Goal: Transaction & Acquisition: Purchase product/service

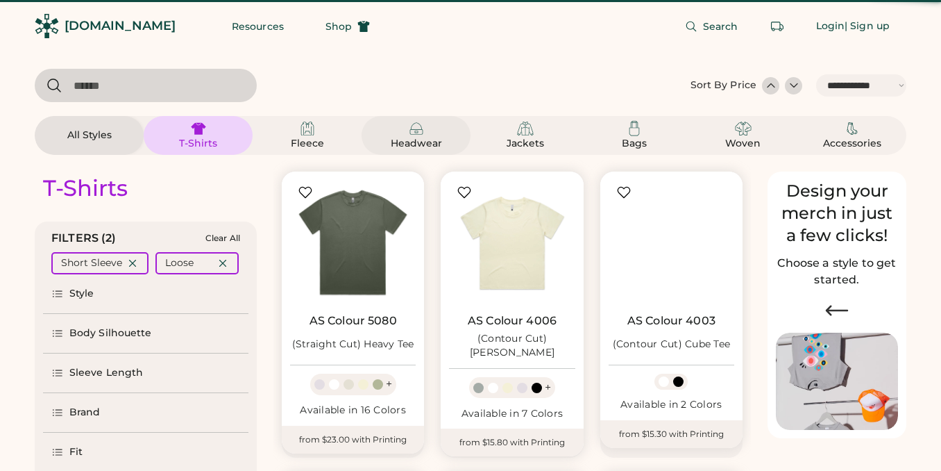
select select "*****"
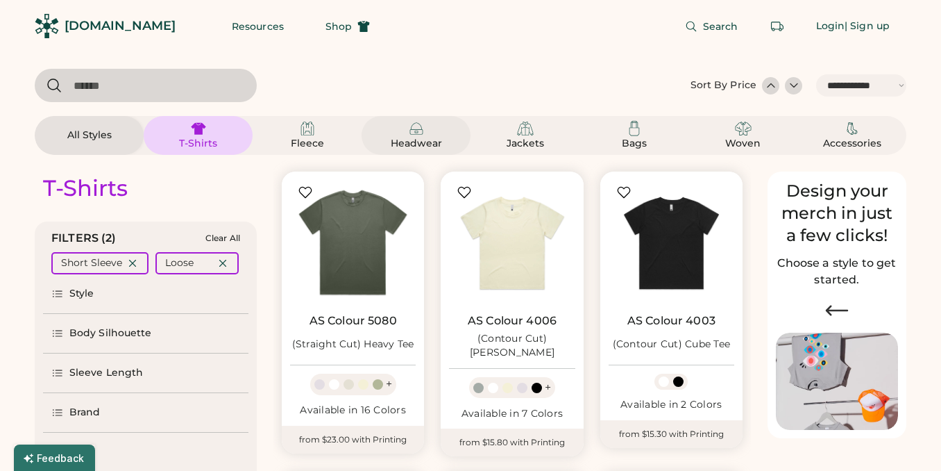
click at [414, 124] on img at bounding box center [416, 128] width 17 height 17
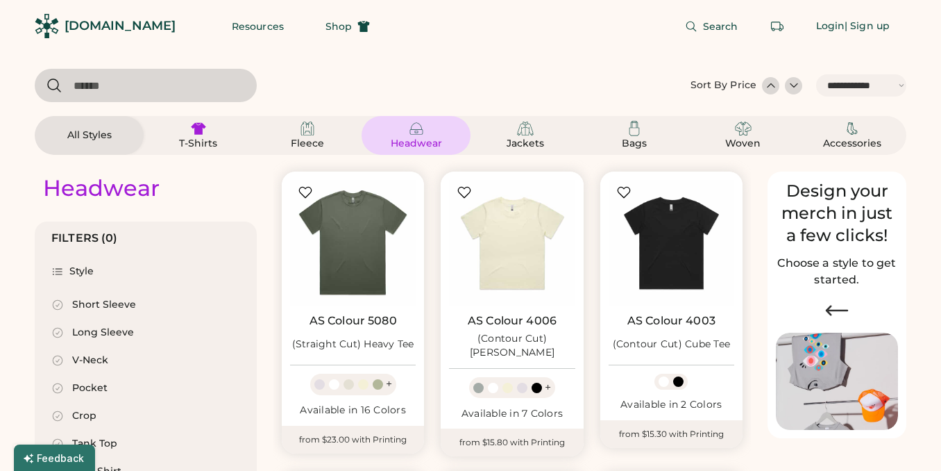
select select "*"
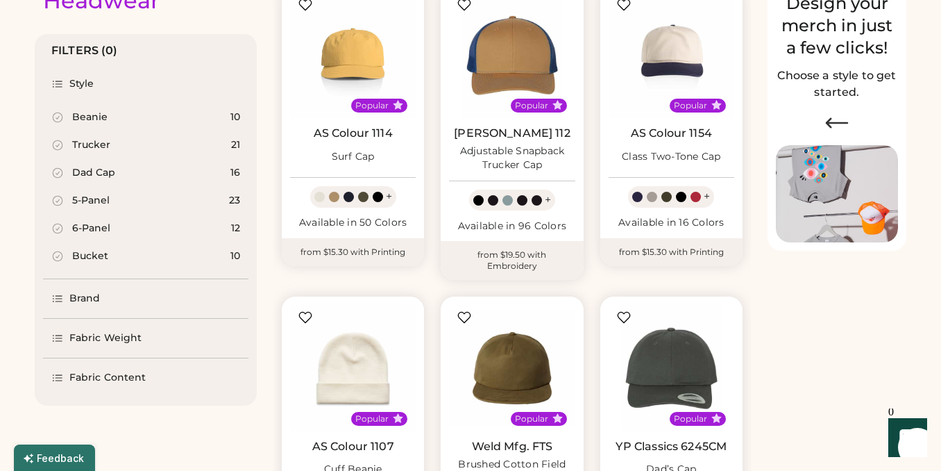
scroll to position [189, 0]
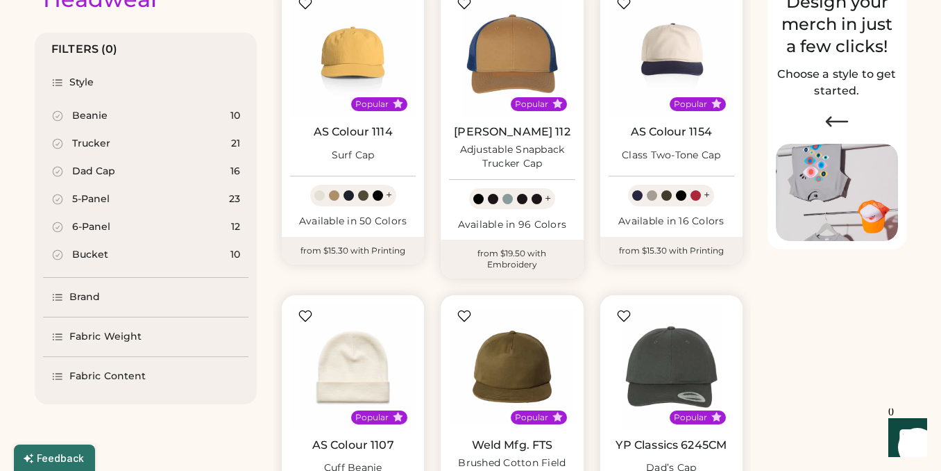
select select "*****"
select select "*"
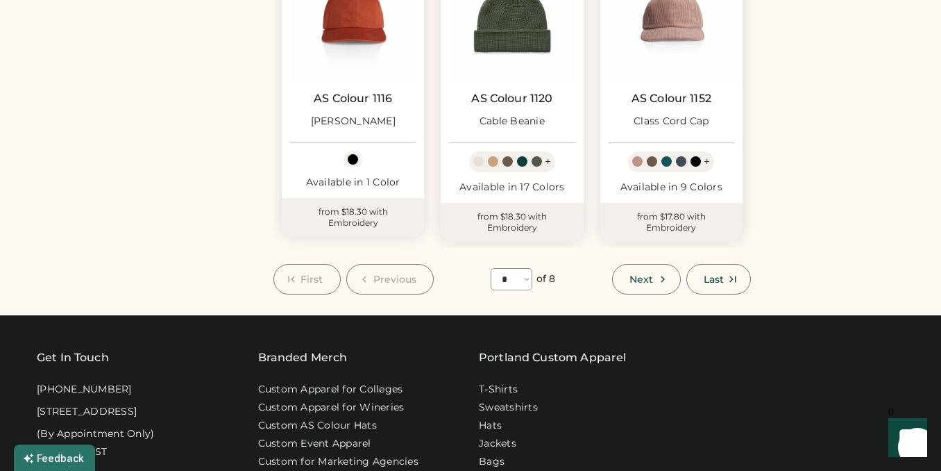
scroll to position [1154, 0]
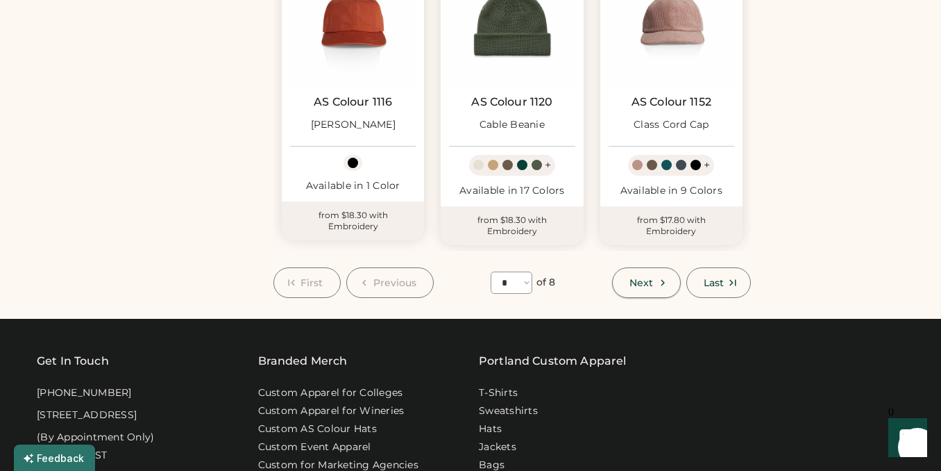
click at [643, 283] on span "Next" at bounding box center [642, 283] width 24 height 10
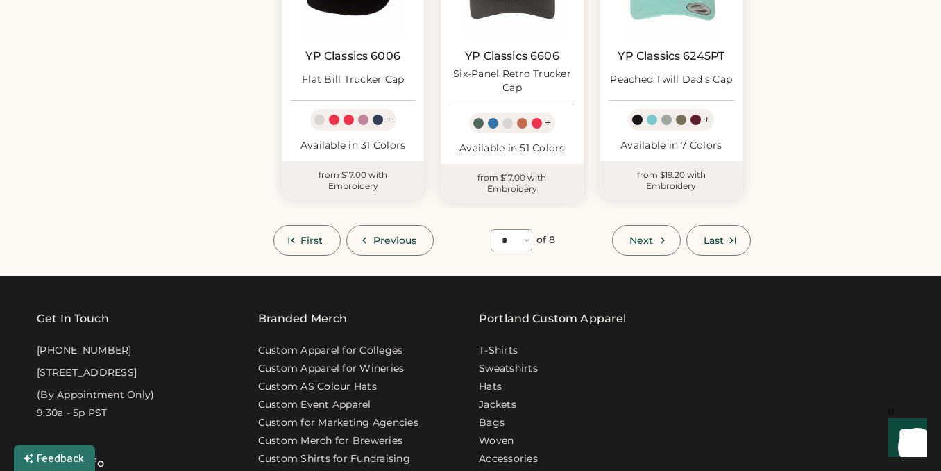
scroll to position [1269, 0]
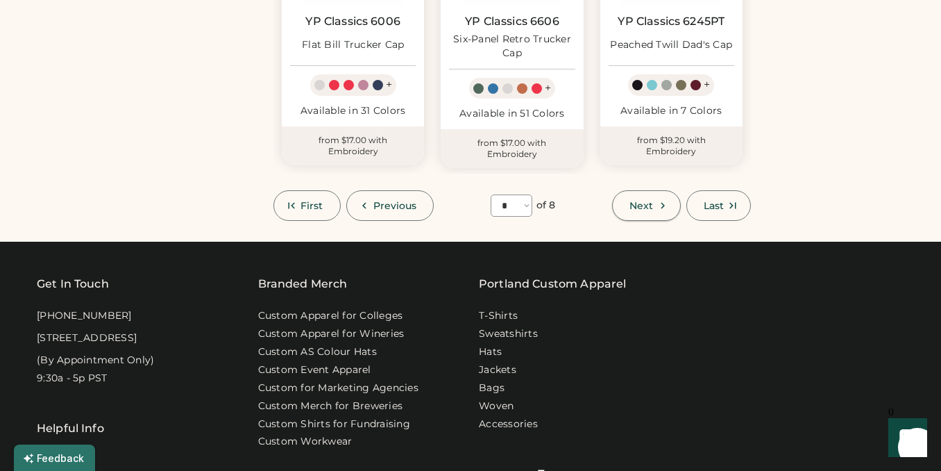
click at [670, 190] on button "Next" at bounding box center [646, 205] width 68 height 31
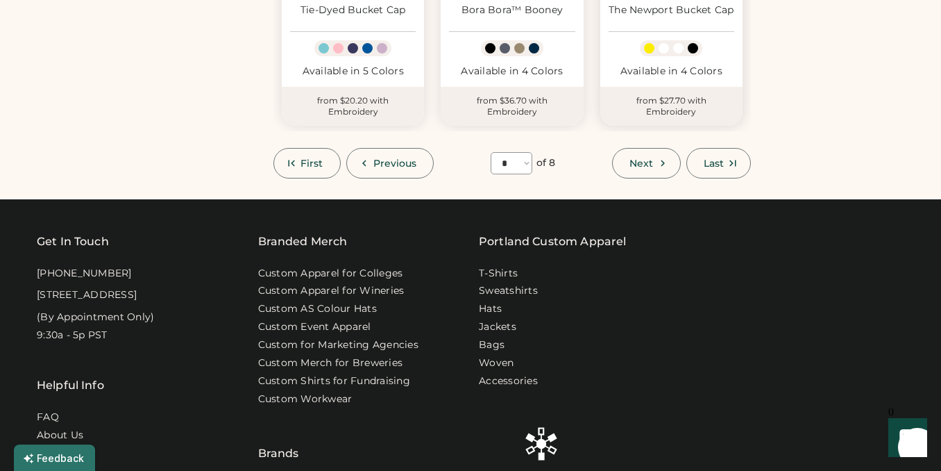
scroll to position [1282, 0]
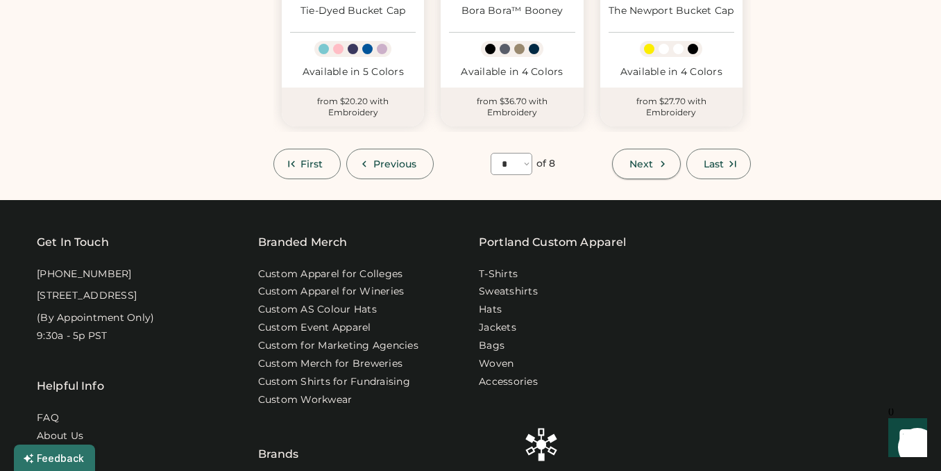
click at [634, 166] on span "Next" at bounding box center [642, 164] width 24 height 10
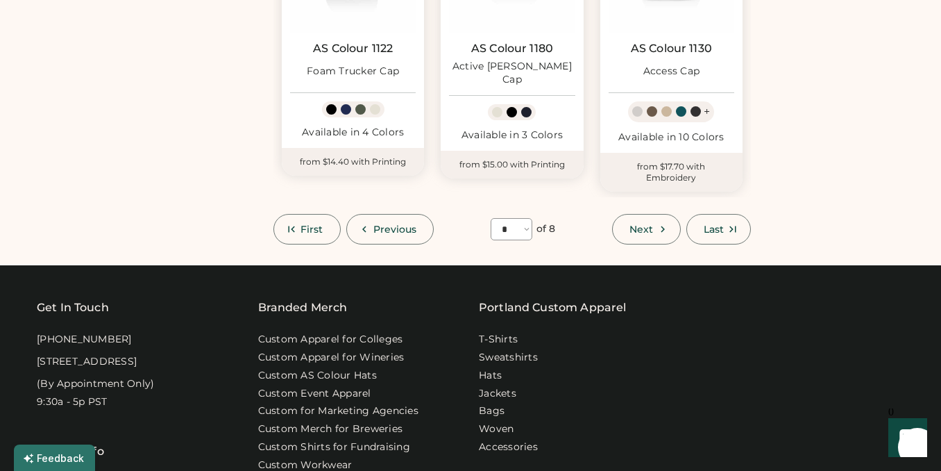
scroll to position [1204, 0]
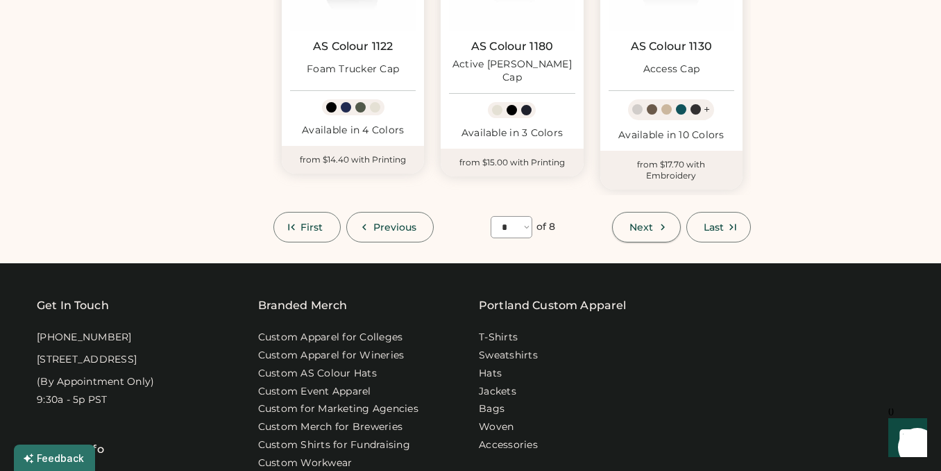
click at [659, 235] on button "Next" at bounding box center [646, 227] width 68 height 31
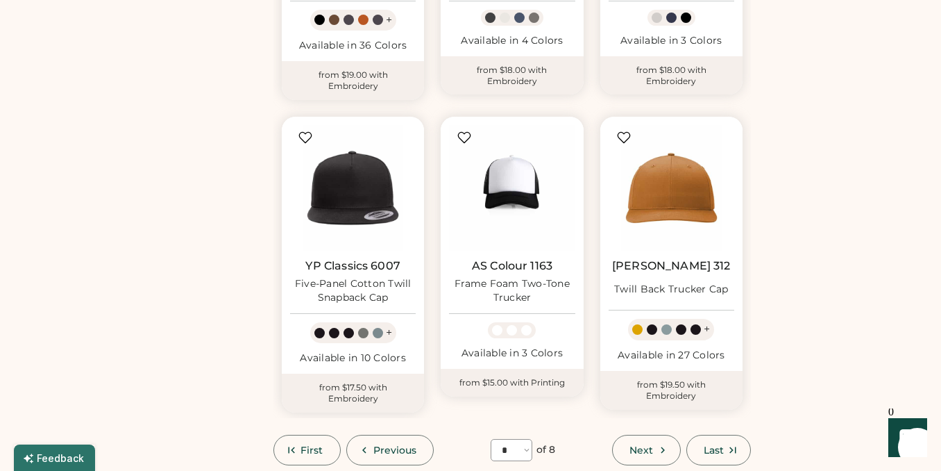
scroll to position [1169, 0]
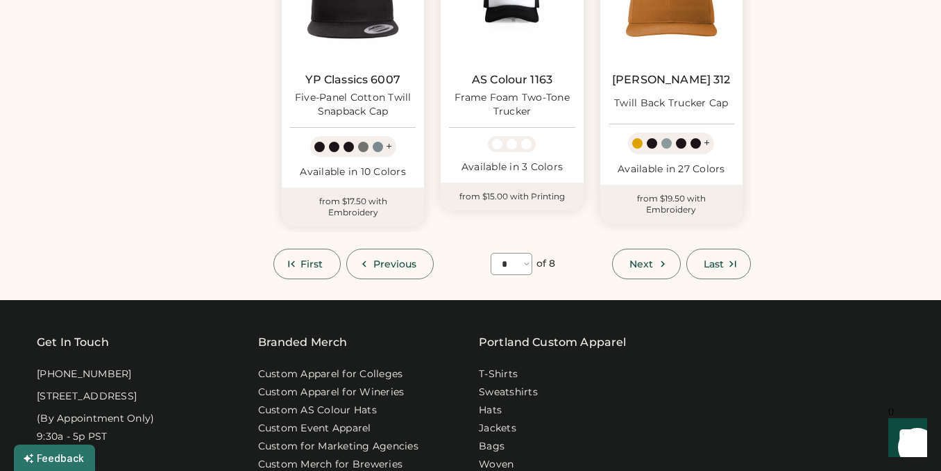
click at [657, 261] on icon at bounding box center [663, 264] width 12 height 12
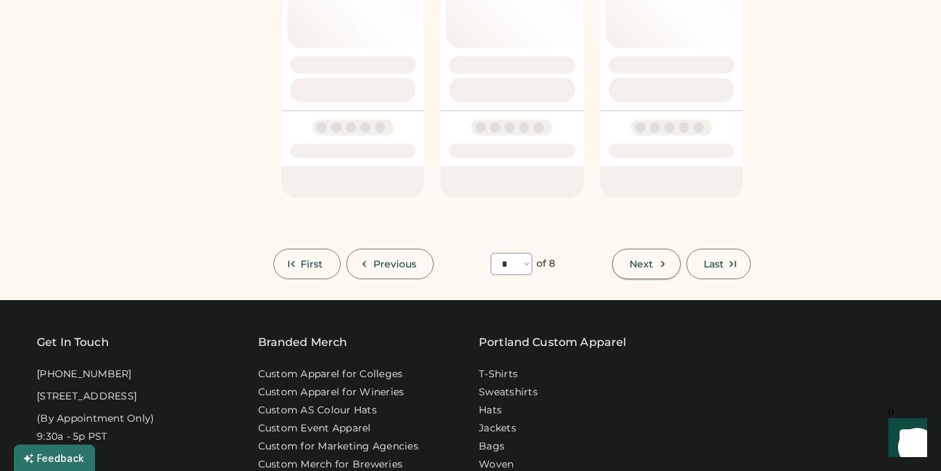
select select "*"
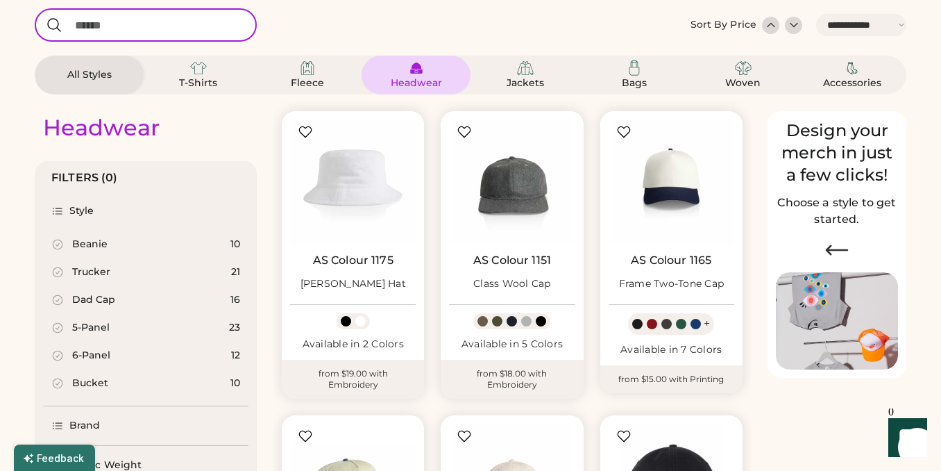
click at [172, 26] on input "input" at bounding box center [146, 24] width 222 height 33
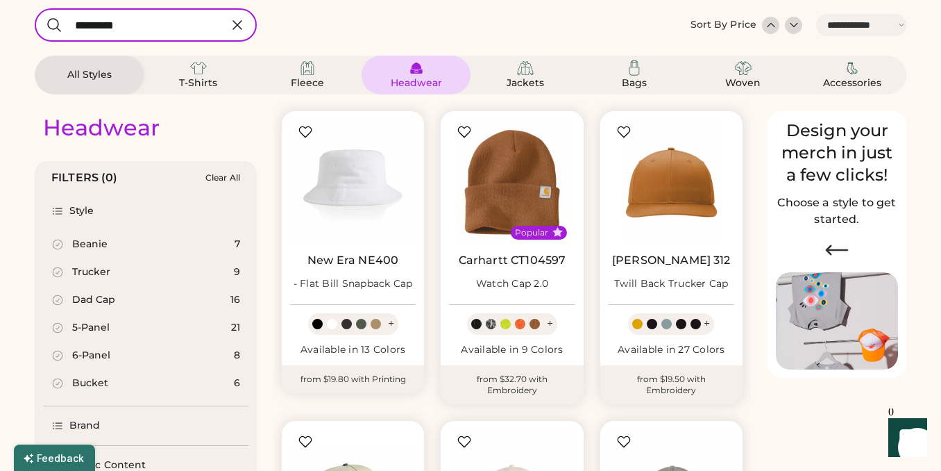
type input "*********"
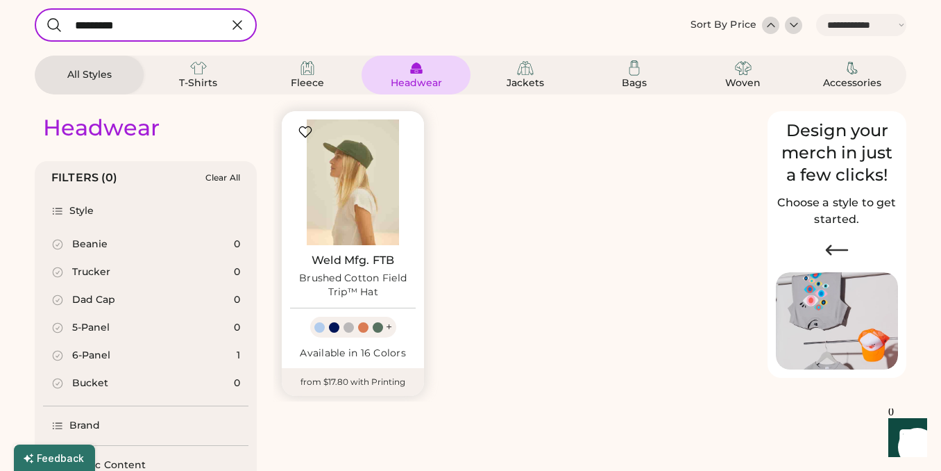
click at [341, 196] on img at bounding box center [353, 182] width 126 height 126
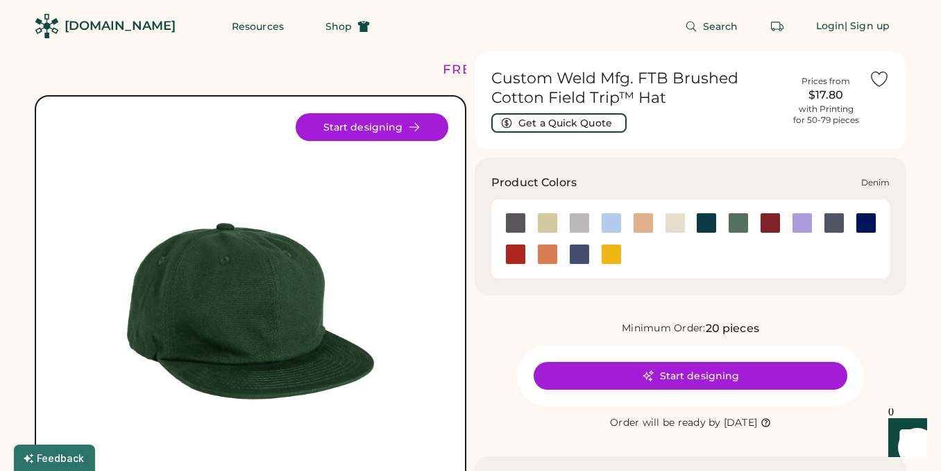
click at [616, 217] on div at bounding box center [611, 222] width 21 height 21
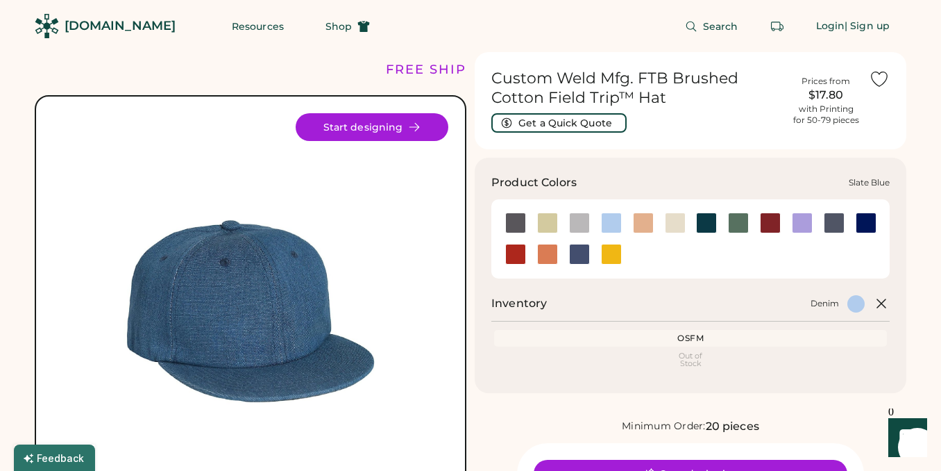
click at [574, 255] on div at bounding box center [579, 254] width 21 height 21
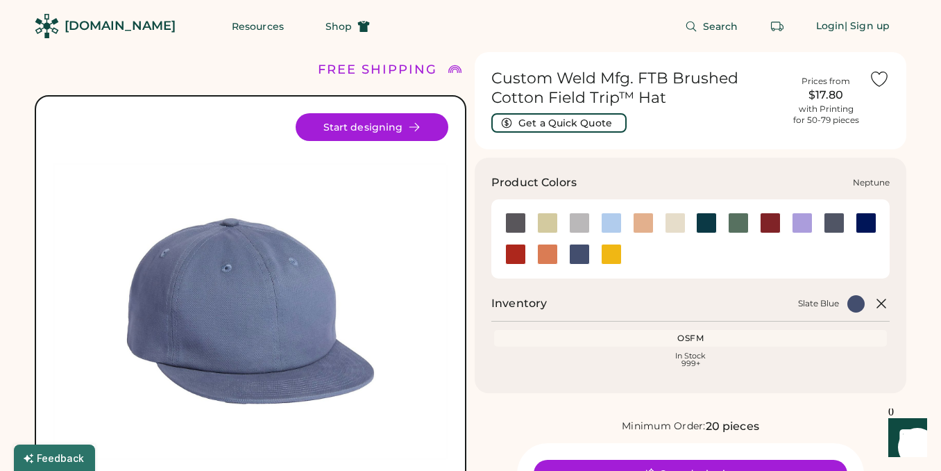
click at [869, 217] on div at bounding box center [866, 222] width 21 height 21
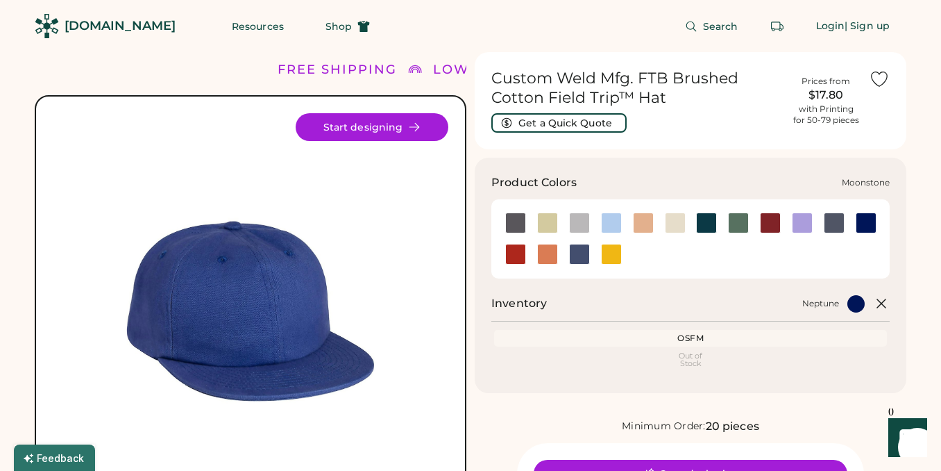
click at [798, 221] on div at bounding box center [802, 222] width 21 height 21
